Goal: Information Seeking & Learning: Learn about a topic

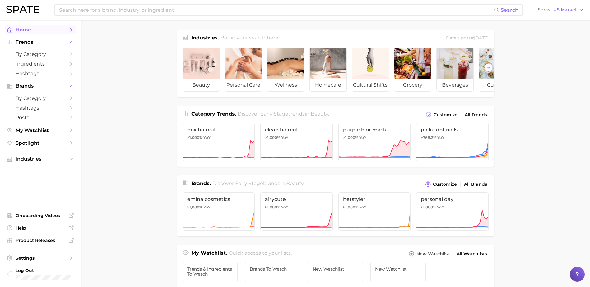
click at [38, 31] on span "Home" at bounding box center [41, 30] width 50 height 6
click at [46, 52] on span "by Category" at bounding box center [41, 54] width 50 height 6
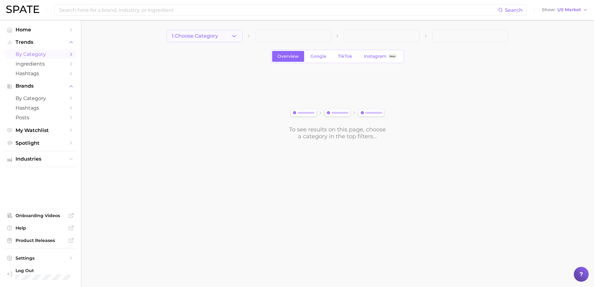
click at [231, 37] on button "1. Choose Category" at bounding box center [205, 36] width 76 height 12
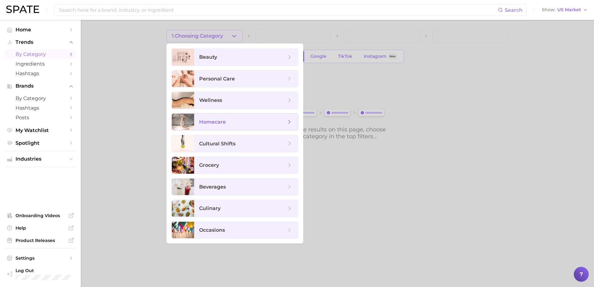
click at [236, 121] on span "homecare" at bounding box center [242, 122] width 87 height 7
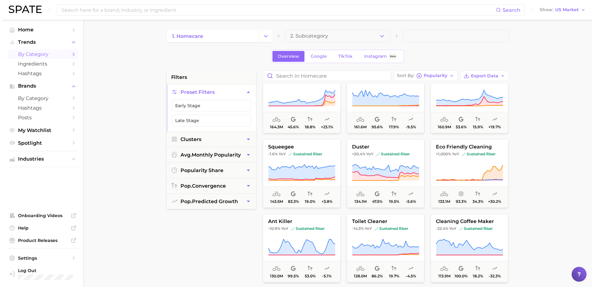
scroll to position [469, 0]
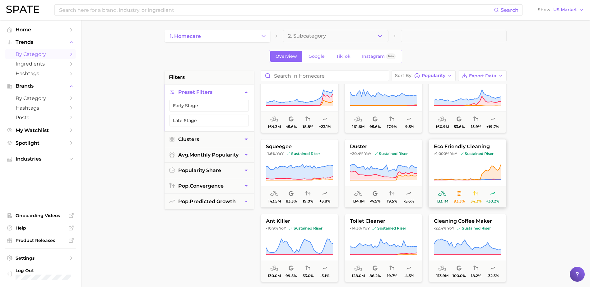
click at [469, 149] on span "eco friendly cleaning" at bounding box center [467, 147] width 77 height 6
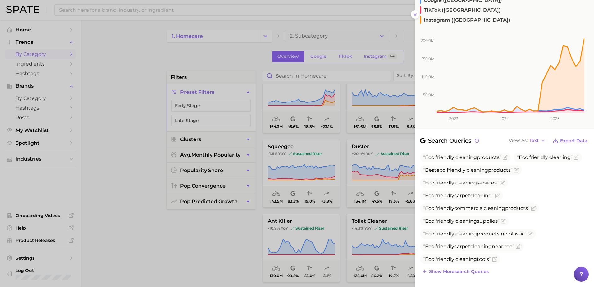
scroll to position [167, 0]
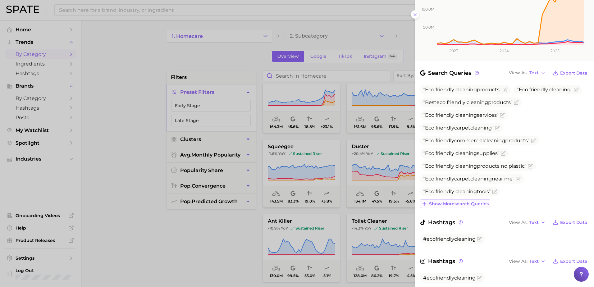
click at [476, 201] on span "Show more search queries" at bounding box center [459, 203] width 60 height 5
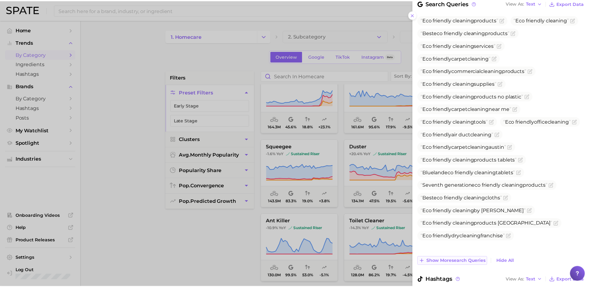
scroll to position [294, 0]
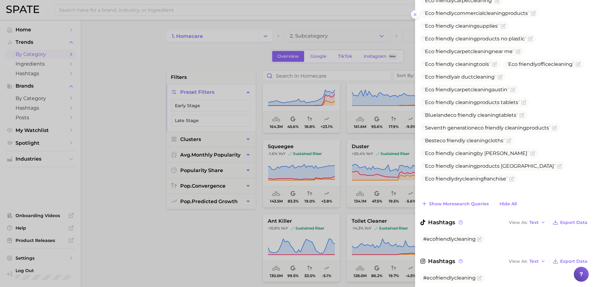
click at [228, 258] on div at bounding box center [297, 143] width 594 height 287
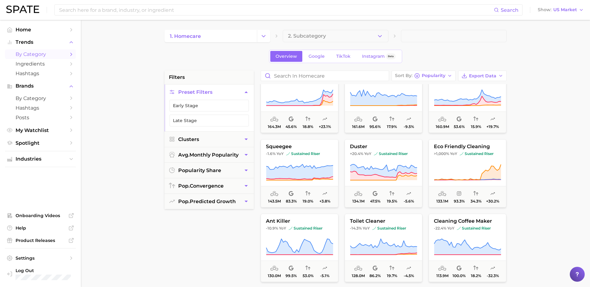
scroll to position [204, 0]
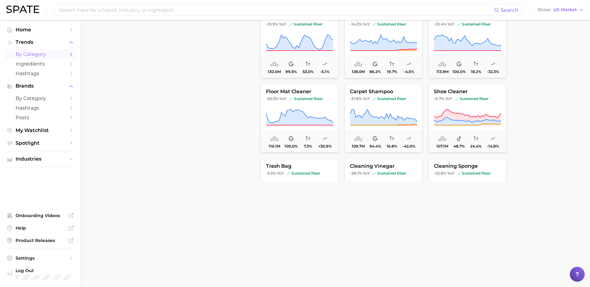
drag, startPoint x: 228, startPoint y: 258, endPoint x: 456, endPoint y: 242, distance: 228.0
click at [456, 242] on div "filters Preset Filters Early Stage Late Stage Clusters avg. monthly popularity …" at bounding box center [336, 61] width 345 height 390
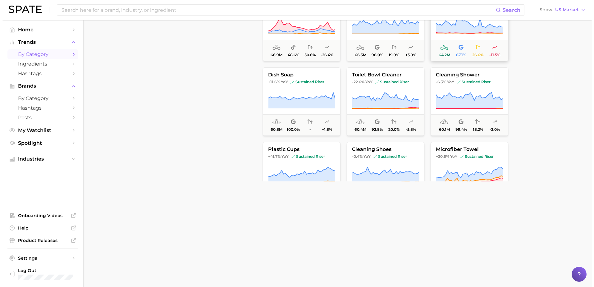
scroll to position [933, 0]
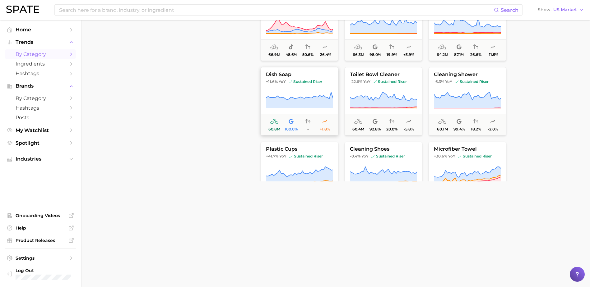
click at [308, 93] on icon at bounding box center [299, 100] width 67 height 17
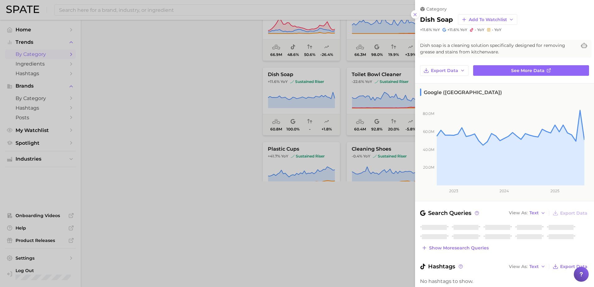
click at [485, 58] on div "category dish soap Add to Watchlist +11.6% YoY +11.6% YoY - YoY - YoY Dish soap…" at bounding box center [504, 172] width 179 height 344
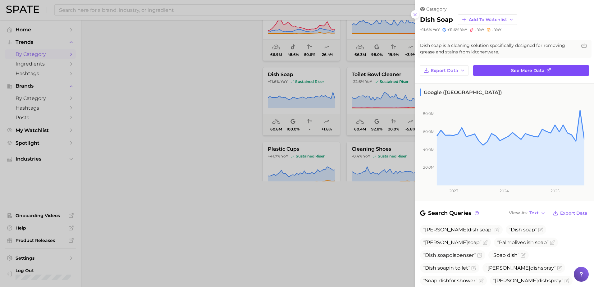
click at [508, 71] on link "See more data" at bounding box center [531, 70] width 116 height 11
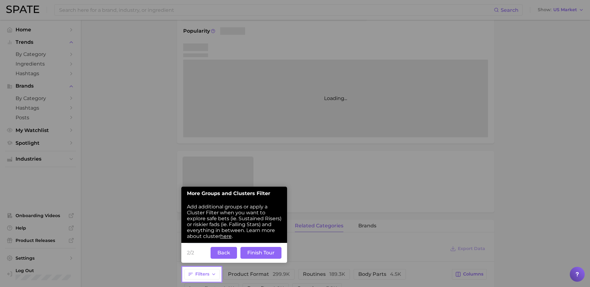
scroll to position [95, 0]
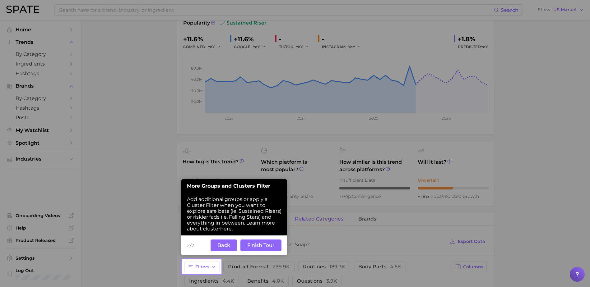
drag, startPoint x: 48, startPoint y: 2, endPoint x: 94, endPoint y: 146, distance: 152.1
click at [184, 102] on div at bounding box center [202, 130] width 38 height 260
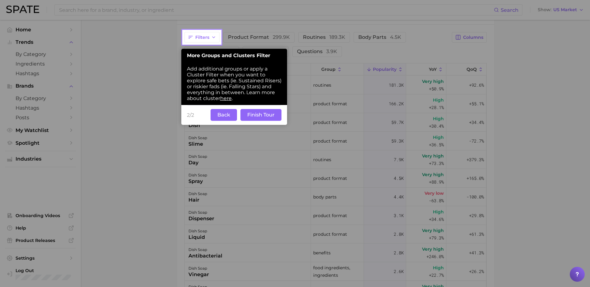
scroll to position [322, 0]
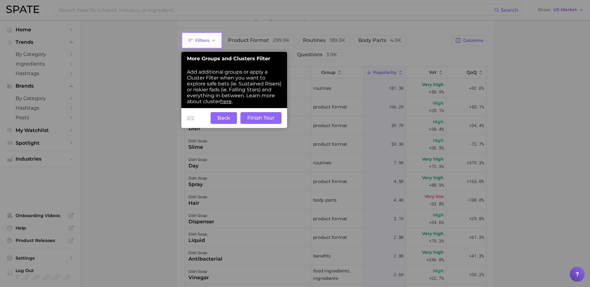
click at [230, 120] on button "Back" at bounding box center [223, 118] width 26 height 12
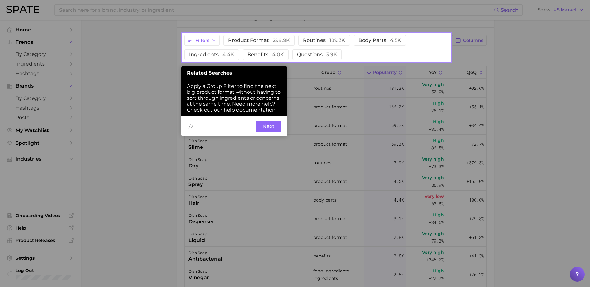
click at [261, 122] on button "Next" at bounding box center [268, 127] width 26 height 12
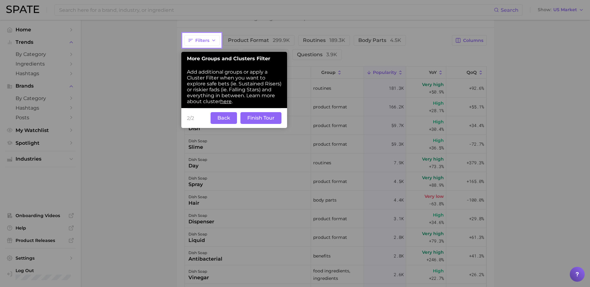
click at [250, 120] on button "Finish Tour" at bounding box center [260, 118] width 41 height 12
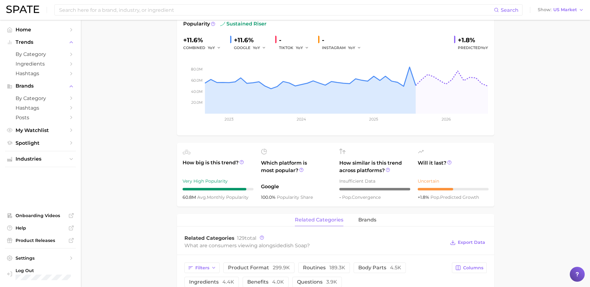
scroll to position [0, 0]
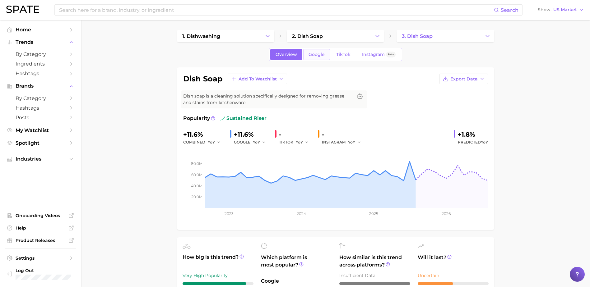
click at [322, 51] on link "Google" at bounding box center [316, 54] width 27 height 11
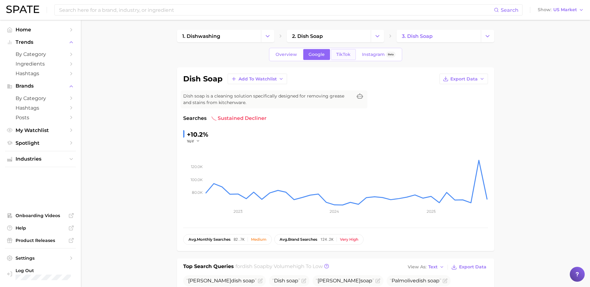
click at [338, 53] on span "TikTok" at bounding box center [343, 54] width 14 height 5
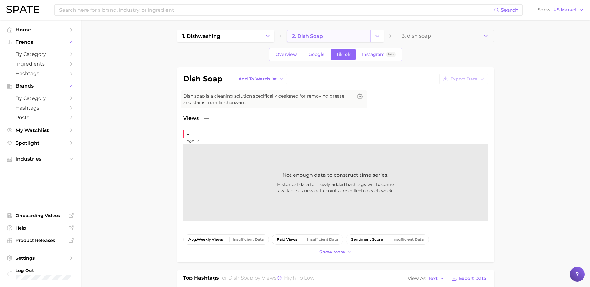
click at [330, 34] on link "2. dish soap" at bounding box center [329, 36] width 84 height 12
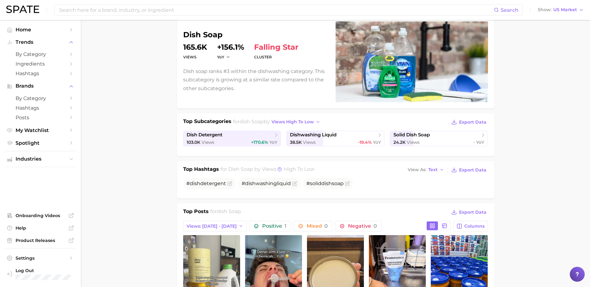
scroll to position [132, 0]
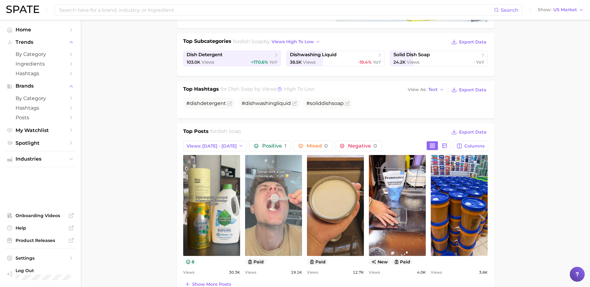
click at [281, 222] on link "view post on TikTok" at bounding box center [273, 205] width 57 height 101
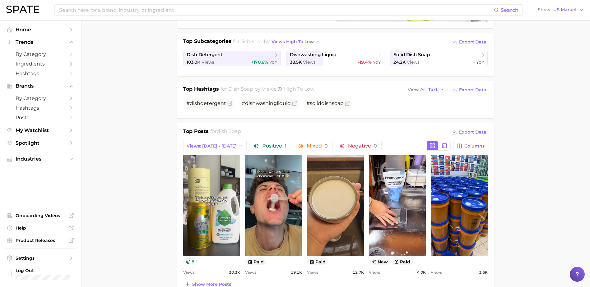
scroll to position [0, 0]
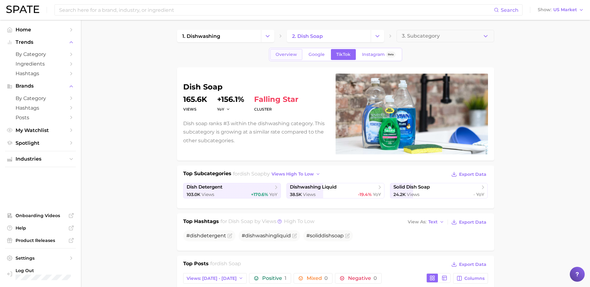
click at [288, 53] on span "Overview" at bounding box center [285, 54] width 21 height 5
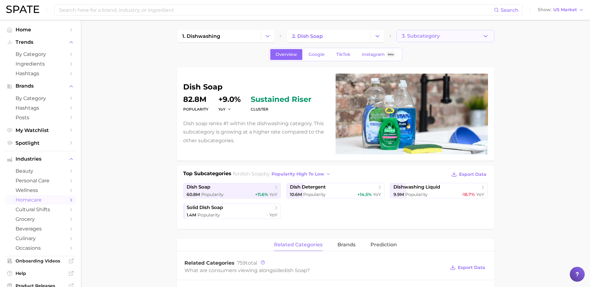
click at [419, 41] on button "3. Subcategory" at bounding box center [444, 36] width 97 height 12
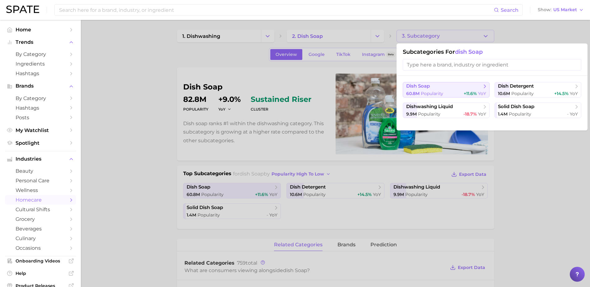
click at [437, 95] on span "Popularity" at bounding box center [431, 94] width 22 height 6
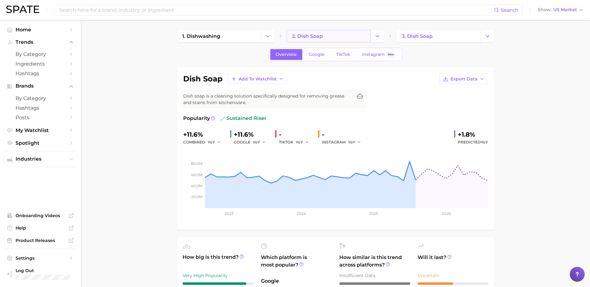
click at [333, 35] on link "2. dish soap" at bounding box center [329, 36] width 84 height 12
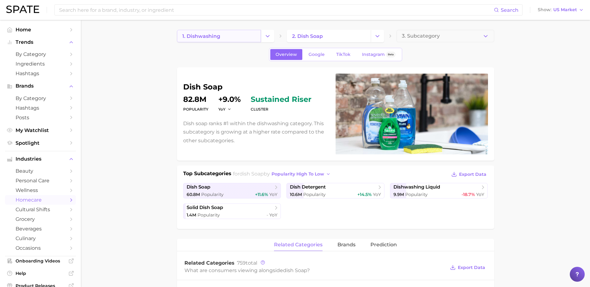
click at [249, 39] on link "1. dishwashing" at bounding box center [219, 36] width 84 height 12
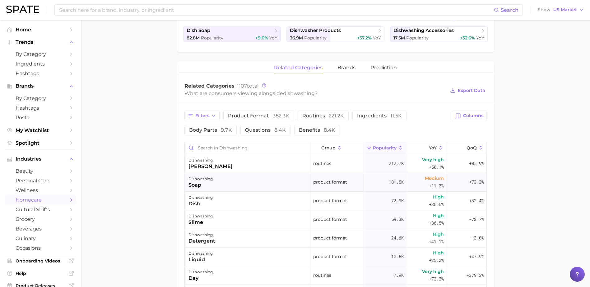
click at [288, 180] on div "dishwashing soap" at bounding box center [248, 182] width 126 height 19
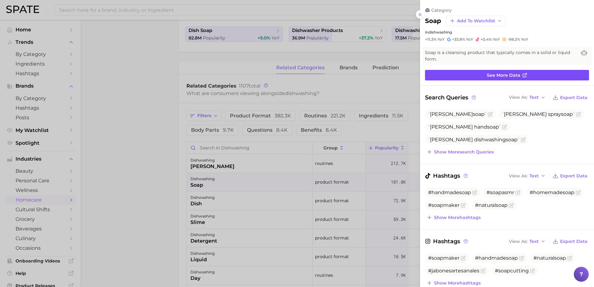
click at [460, 73] on link "See more data" at bounding box center [507, 75] width 164 height 11
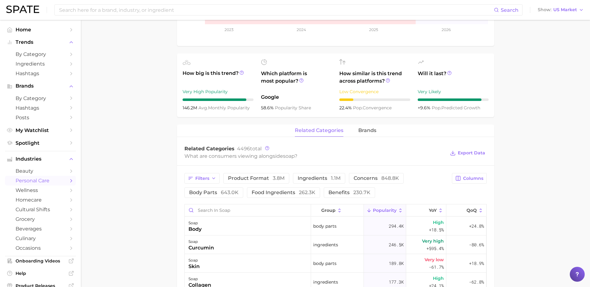
scroll to position [177, 0]
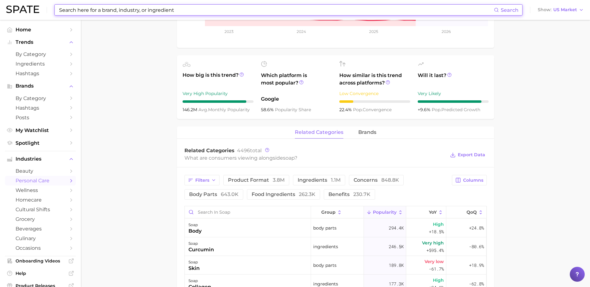
click at [73, 5] on input at bounding box center [275, 10] width 435 height 11
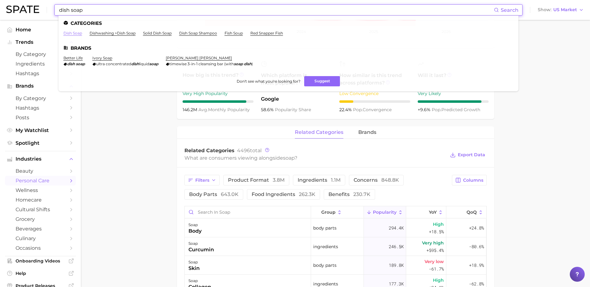
type input "dish soap"
click at [81, 31] on link "dish soap" at bounding box center [72, 33] width 19 height 5
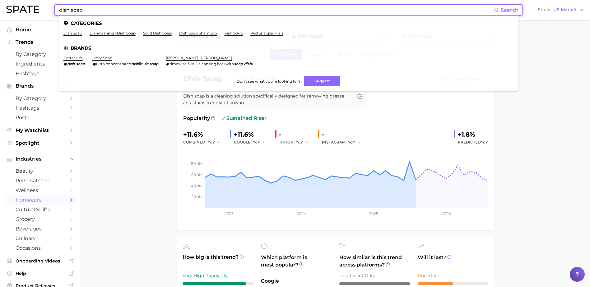
click at [146, 11] on input "dish soap" at bounding box center [275, 10] width 435 height 11
click at [109, 34] on link "dishwashing > dish soap" at bounding box center [113, 33] width 46 height 5
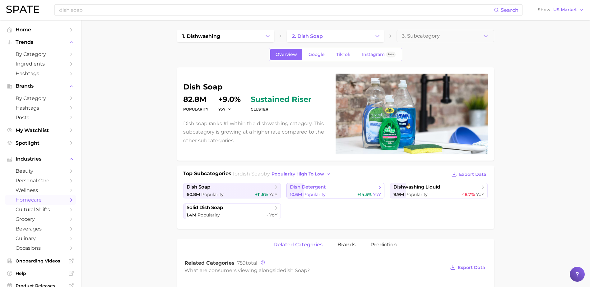
click at [310, 196] on span "Popularity" at bounding box center [314, 195] width 22 height 6
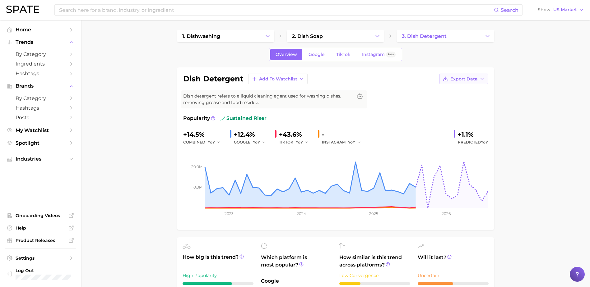
click at [482, 80] on icon "button" at bounding box center [481, 78] width 5 height 5
click at [459, 100] on span "Time Series Image" at bounding box center [451, 101] width 42 height 5
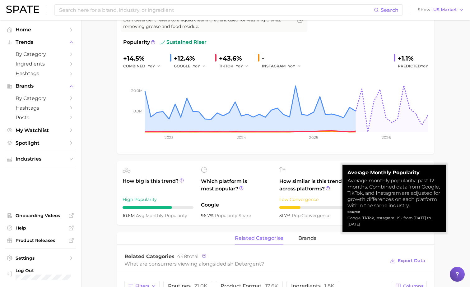
scroll to position [76, 0]
